Goal: Book appointment/travel/reservation

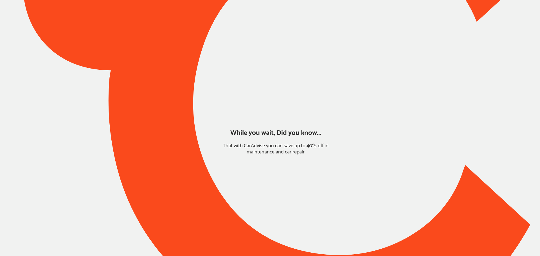
type input "*******"
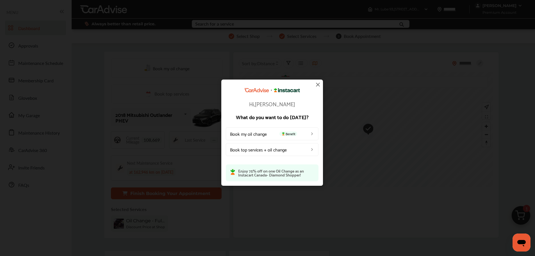
click at [318, 85] on img at bounding box center [318, 84] width 7 height 7
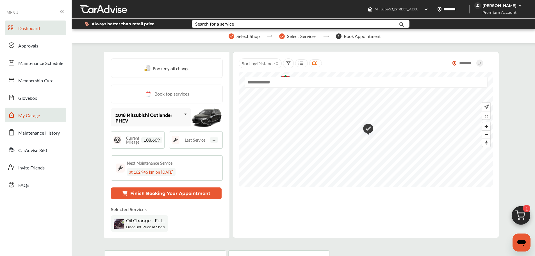
click at [43, 119] on link "My Garage" at bounding box center [35, 115] width 61 height 15
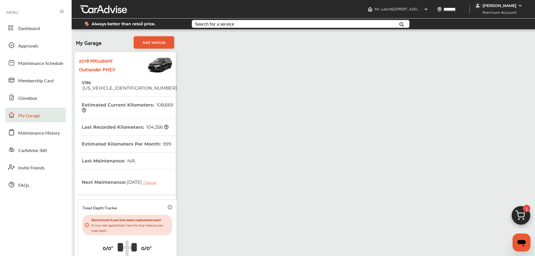
click at [120, 85] on span "[US_VEHICLE_IDENTIFICATION_NUMBER]" at bounding box center [129, 87] width 95 height 5
click at [120, 85] on span "JA4J24A53JZ621353" at bounding box center [129, 87] width 95 height 5
copy span "JA4J24A53JZ621353"
drag, startPoint x: 37, startPoint y: 47, endPoint x: 47, endPoint y: 48, distance: 10.1
click at [37, 47] on span "Approvals" at bounding box center [28, 45] width 20 height 7
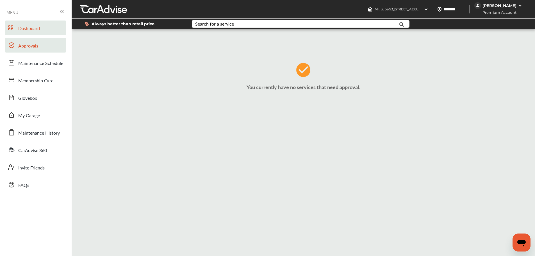
click at [43, 28] on link "Dashboard" at bounding box center [35, 28] width 61 height 15
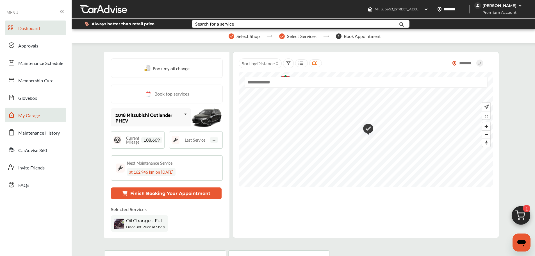
click at [46, 115] on link "My Garage" at bounding box center [35, 115] width 61 height 15
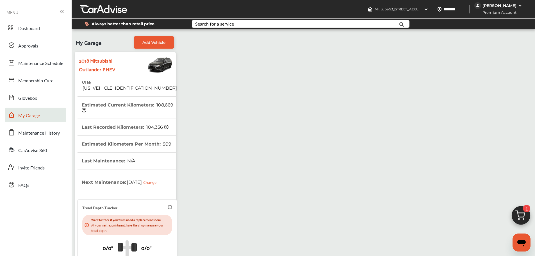
click at [523, 216] on img at bounding box center [521, 216] width 27 height 27
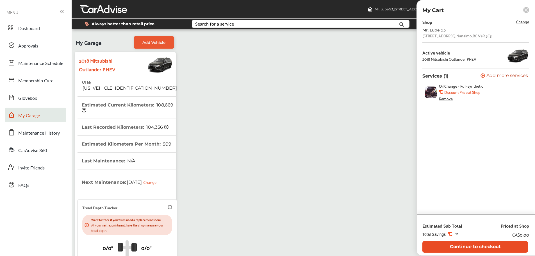
click at [476, 244] on button "Continue to checkout" at bounding box center [476, 247] width 106 height 12
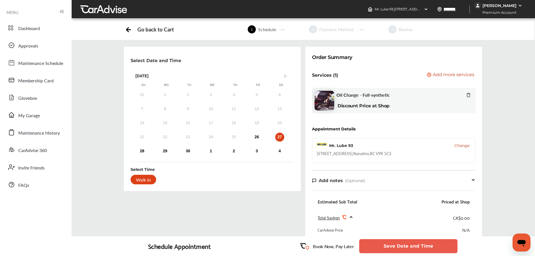
click at [461, 146] on span "Change" at bounding box center [462, 146] width 15 height 6
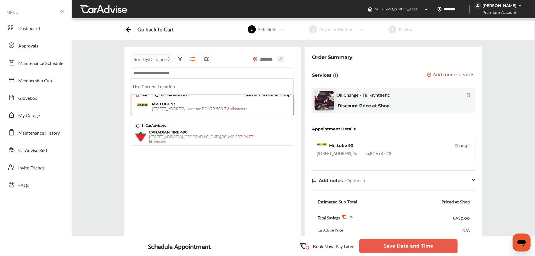
click at [177, 73] on input "text" at bounding box center [212, 72] width 163 height 11
paste input "**********"
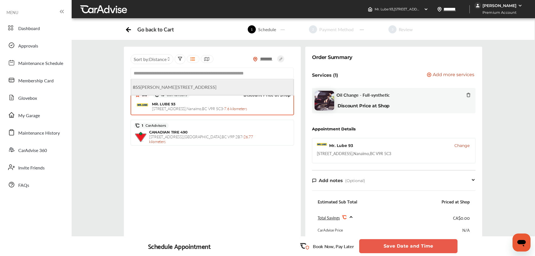
click at [208, 87] on span "855 Langford Parkway, Victoria, BC V9B 4V5, Canada" at bounding box center [175, 87] width 84 height 6
type input "**********"
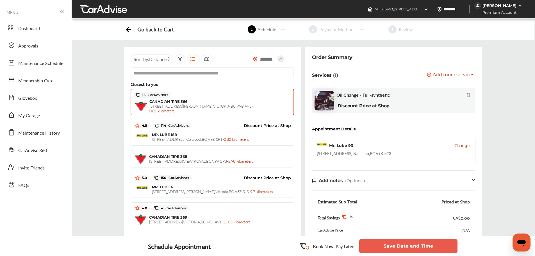
click at [222, 107] on span "855 LANGFORD PARKWAY , VICTORIA , BC V9B 4V5 - 0.01 kilometers" at bounding box center [200, 108] width 103 height 10
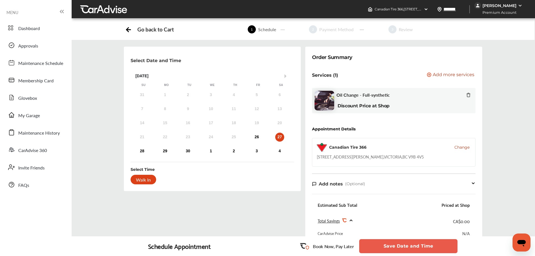
click at [262, 137] on div "21 22 23 24 25 26 27" at bounding box center [211, 137] width 161 height 11
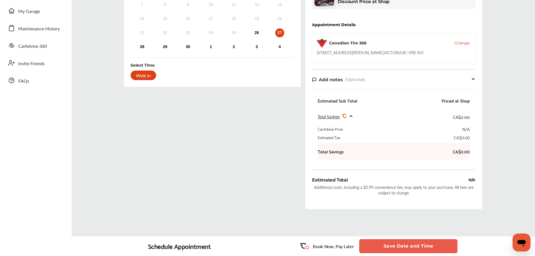
scroll to position [112, 0]
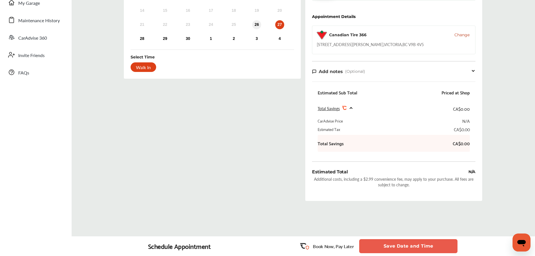
click at [257, 26] on div "26" at bounding box center [256, 24] width 9 height 9
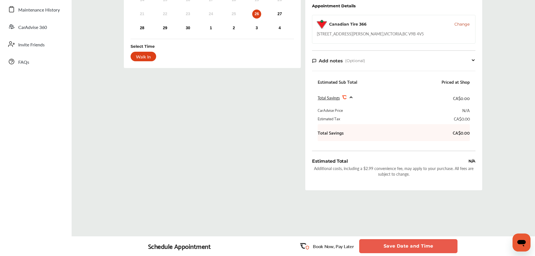
scroll to position [128, 0]
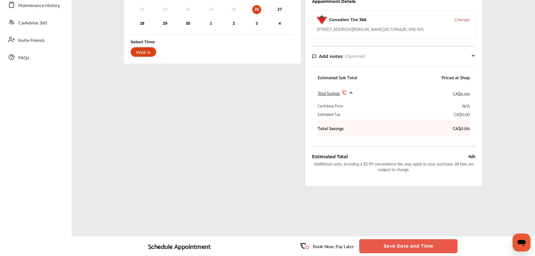
click at [380, 243] on button "Save Date and Time" at bounding box center [408, 246] width 98 height 14
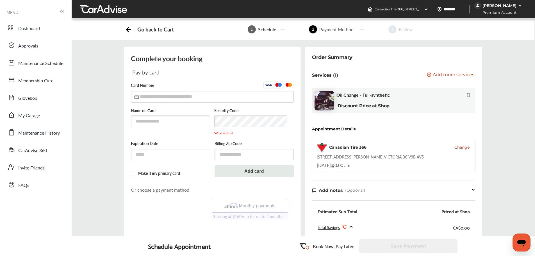
click at [93, 111] on div "Complete your booking Pay by card Card Number Name on Card Security Code What i…" at bounding box center [303, 186] width 472 height 278
